Goal: Task Accomplishment & Management: Use online tool/utility

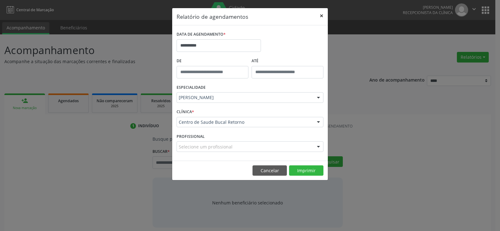
click at [325, 15] on button "×" at bounding box center [321, 15] width 13 height 15
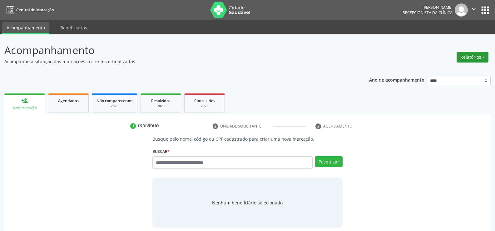
click at [470, 58] on button "Relatórios" at bounding box center [473, 57] width 32 height 11
click at [448, 69] on link "Agendamentos" at bounding box center [455, 70] width 67 height 9
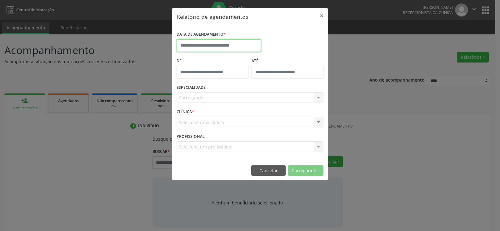
click at [230, 45] on input "text" at bounding box center [219, 45] width 84 height 13
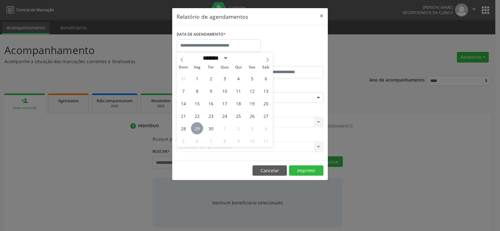
click at [197, 128] on span "29" at bounding box center [197, 128] width 12 height 12
type input "**********"
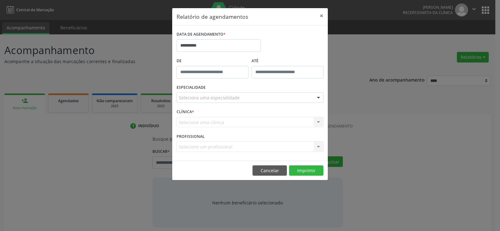
drag, startPoint x: 218, startPoint y: 91, endPoint x: 219, endPoint y: 94, distance: 3.4
click at [219, 94] on div "ESPECIALIDADE Seleciona uma especialidade Todas as especialidades Alergologia A…" at bounding box center [250, 95] width 150 height 24
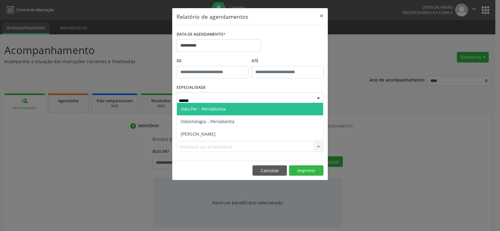
type input "*******"
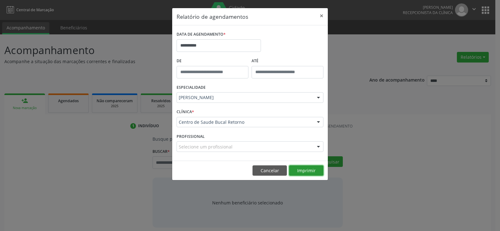
click at [298, 170] on button "Imprimir" at bounding box center [306, 170] width 34 height 11
click at [323, 16] on button "×" at bounding box center [321, 15] width 13 height 15
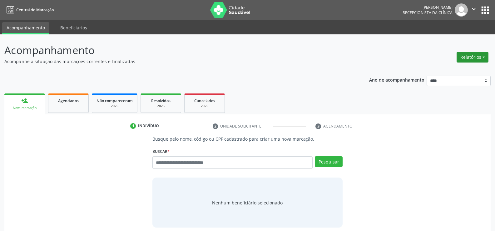
click at [479, 53] on button "Relatórios" at bounding box center [473, 57] width 32 height 11
click at [462, 73] on link "Agendamentos" at bounding box center [455, 70] width 67 height 9
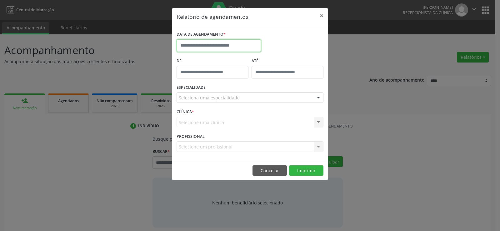
click at [203, 47] on input "text" at bounding box center [219, 45] width 84 height 13
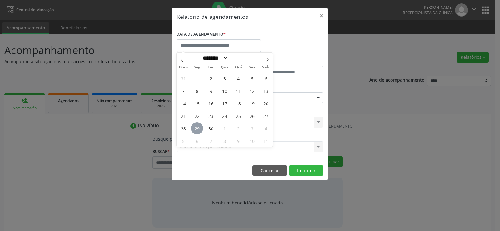
click at [195, 128] on span "29" at bounding box center [197, 128] width 12 height 12
type input "**********"
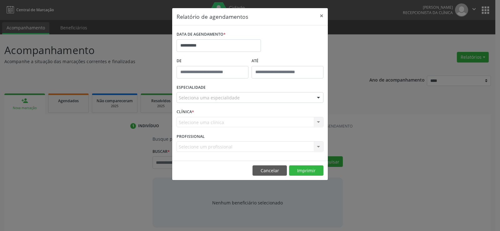
drag, startPoint x: 222, startPoint y: 94, endPoint x: 220, endPoint y: 103, distance: 8.3
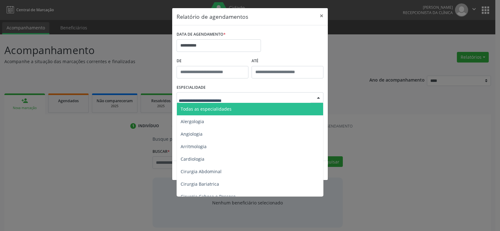
click at [217, 112] on span "Todas as especialidades" at bounding box center [206, 109] width 51 height 6
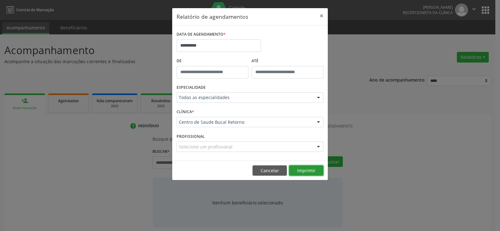
click at [310, 173] on button "Imprimir" at bounding box center [306, 170] width 34 height 11
